Goal: Navigation & Orientation: Find specific page/section

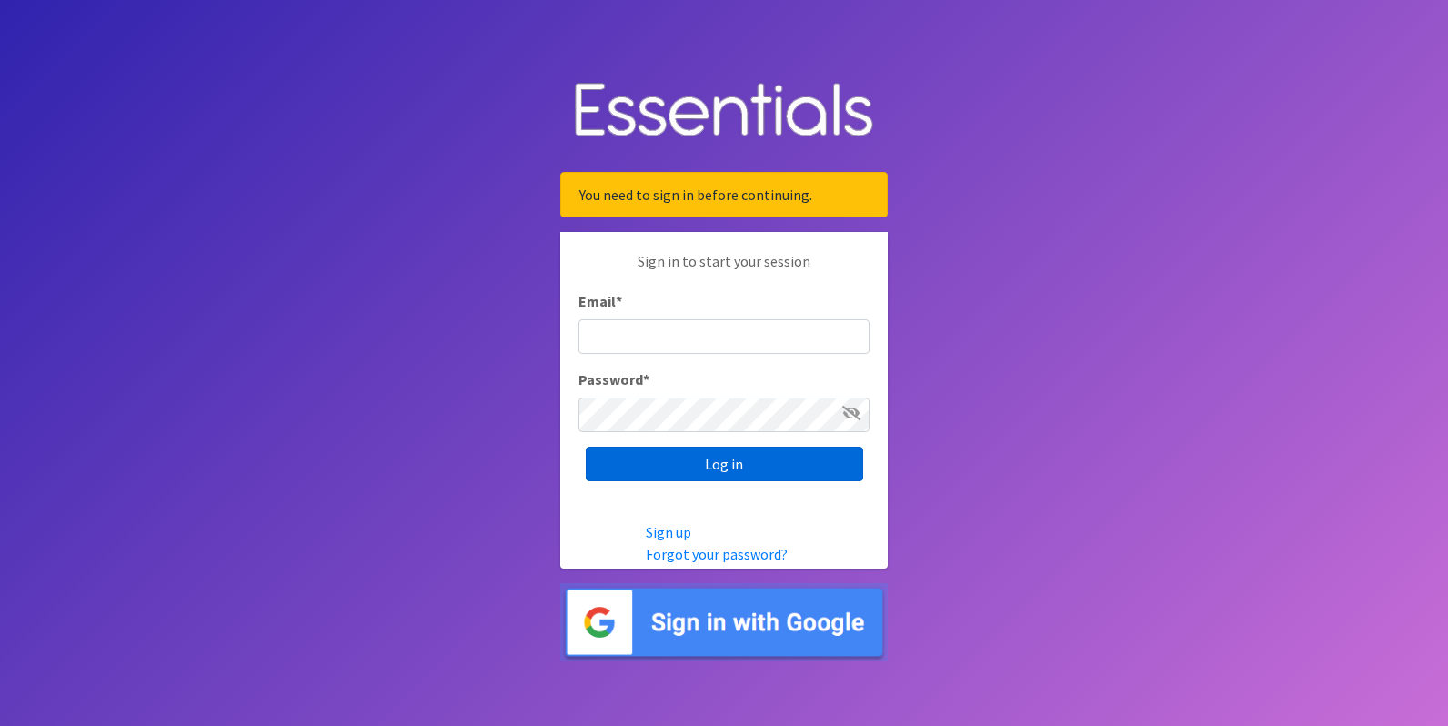
type input "[EMAIL_ADDRESS][DOMAIN_NAME]"
click at [731, 469] on input "Log in" at bounding box center [724, 464] width 277 height 35
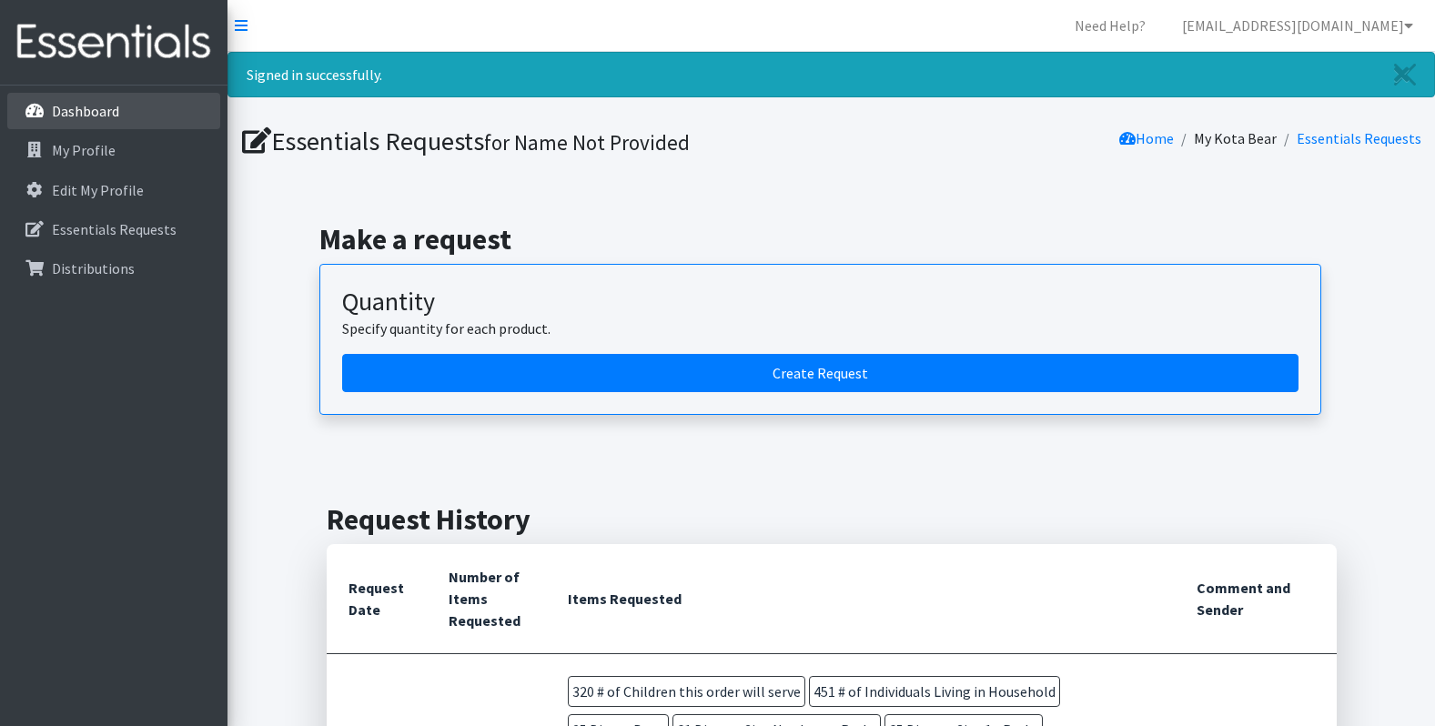
click at [73, 101] on link "Dashboard" at bounding box center [113, 111] width 213 height 36
